Goal: Transaction & Acquisition: Obtain resource

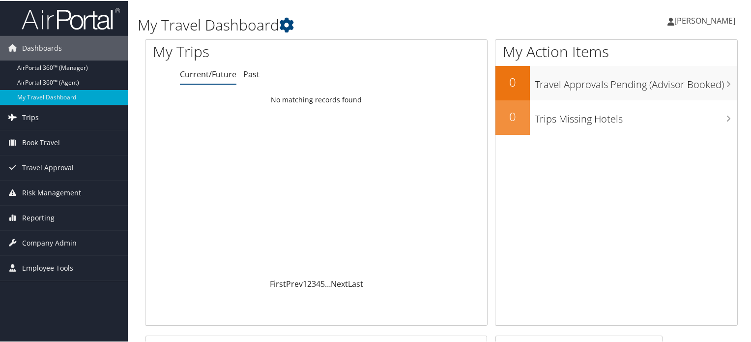
click at [26, 117] on span "Trips" at bounding box center [30, 116] width 17 height 25
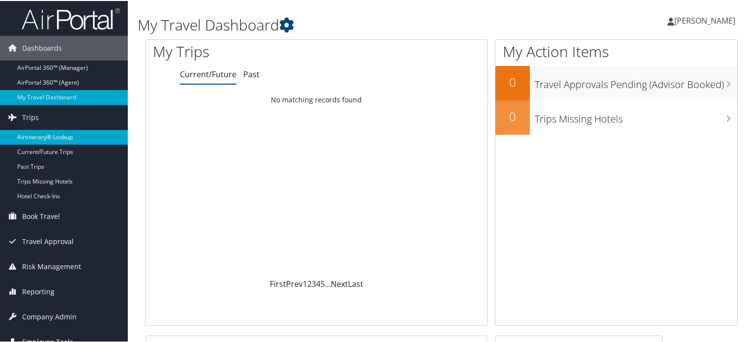
click at [37, 134] on link "Airtinerary® Lookup" at bounding box center [64, 136] width 128 height 15
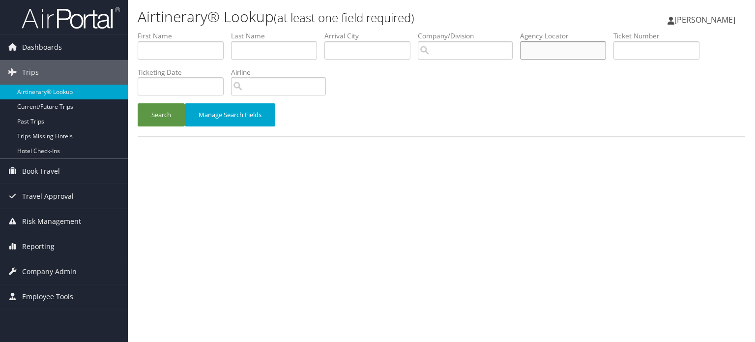
click at [539, 54] on input "text" at bounding box center [563, 50] width 86 height 18
click at [552, 52] on input "text" at bounding box center [563, 50] width 86 height 18
paste input "DC72TC"
click at [549, 51] on input "DC72TC" at bounding box center [563, 50] width 86 height 18
paste input "DC72TC"
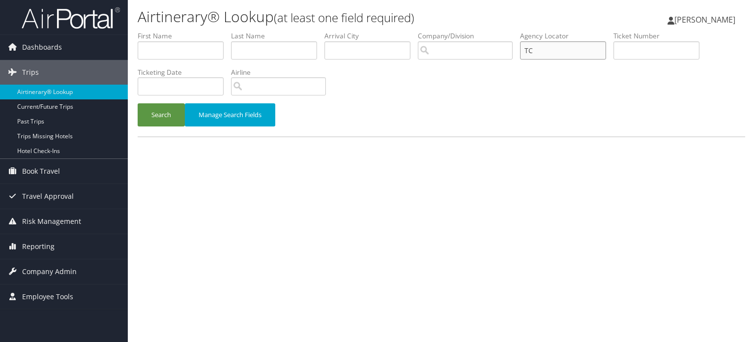
click at [549, 51] on input "TC" at bounding box center [563, 50] width 86 height 18
type input "T"
paste input "DC72TC"
type input "DC72TC"
click at [161, 117] on button "Search" at bounding box center [161, 114] width 47 height 23
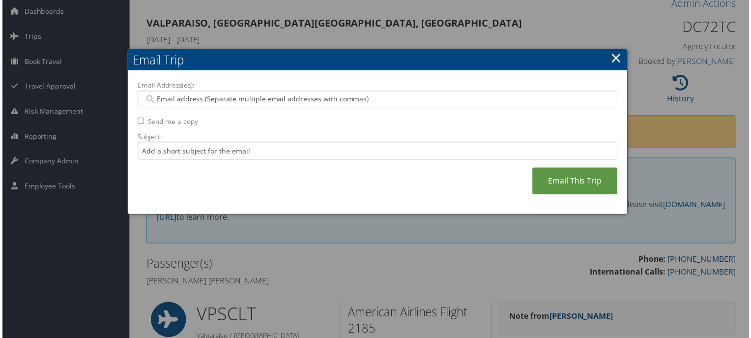
scroll to position [35, 0]
click at [612, 56] on link "×" at bounding box center [617, 58] width 11 height 20
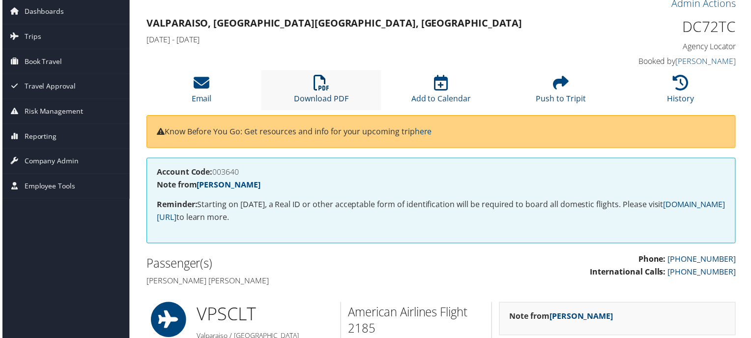
click at [314, 96] on link "Download PDF" at bounding box center [321, 93] width 55 height 24
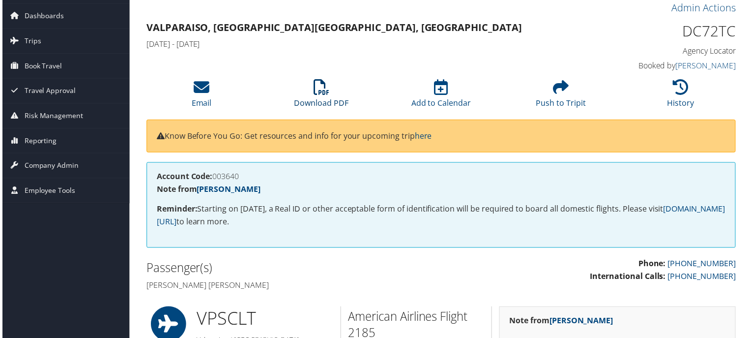
scroll to position [49, 0]
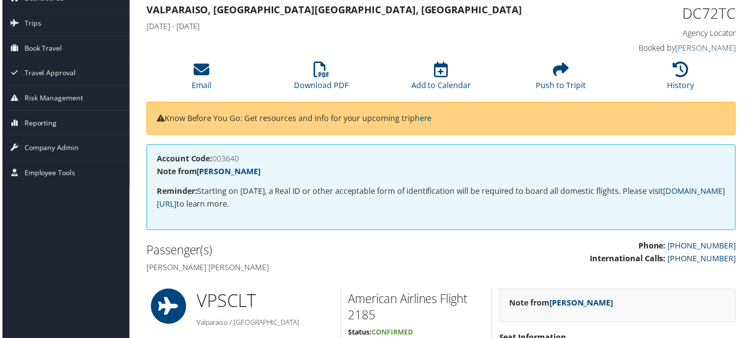
click at [711, 13] on h1 "DC72TC" at bounding box center [669, 13] width 137 height 21
drag, startPoint x: 734, startPoint y: 11, endPoint x: 683, endPoint y: 11, distance: 50.1
click at [683, 11] on h1 "DC72TC" at bounding box center [669, 13] width 137 height 21
copy h1 "DC72TC"
